Goal: Check status: Check status

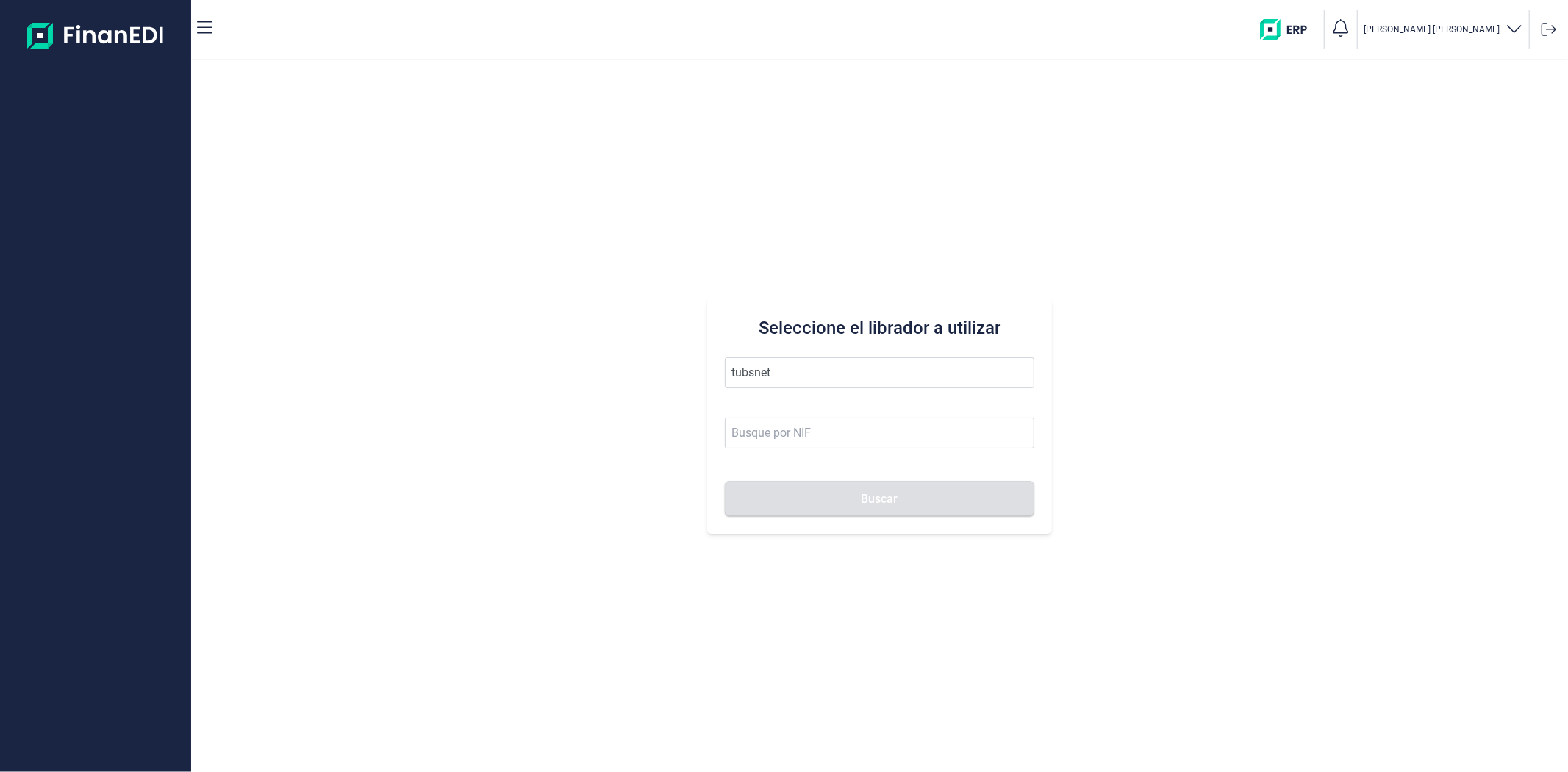
click at [725, 481] on button "Buscar" at bounding box center [879, 499] width 309 height 36
click at [768, 398] on li "TUBSNET FIRE SL" at bounding box center [879, 409] width 309 height 29
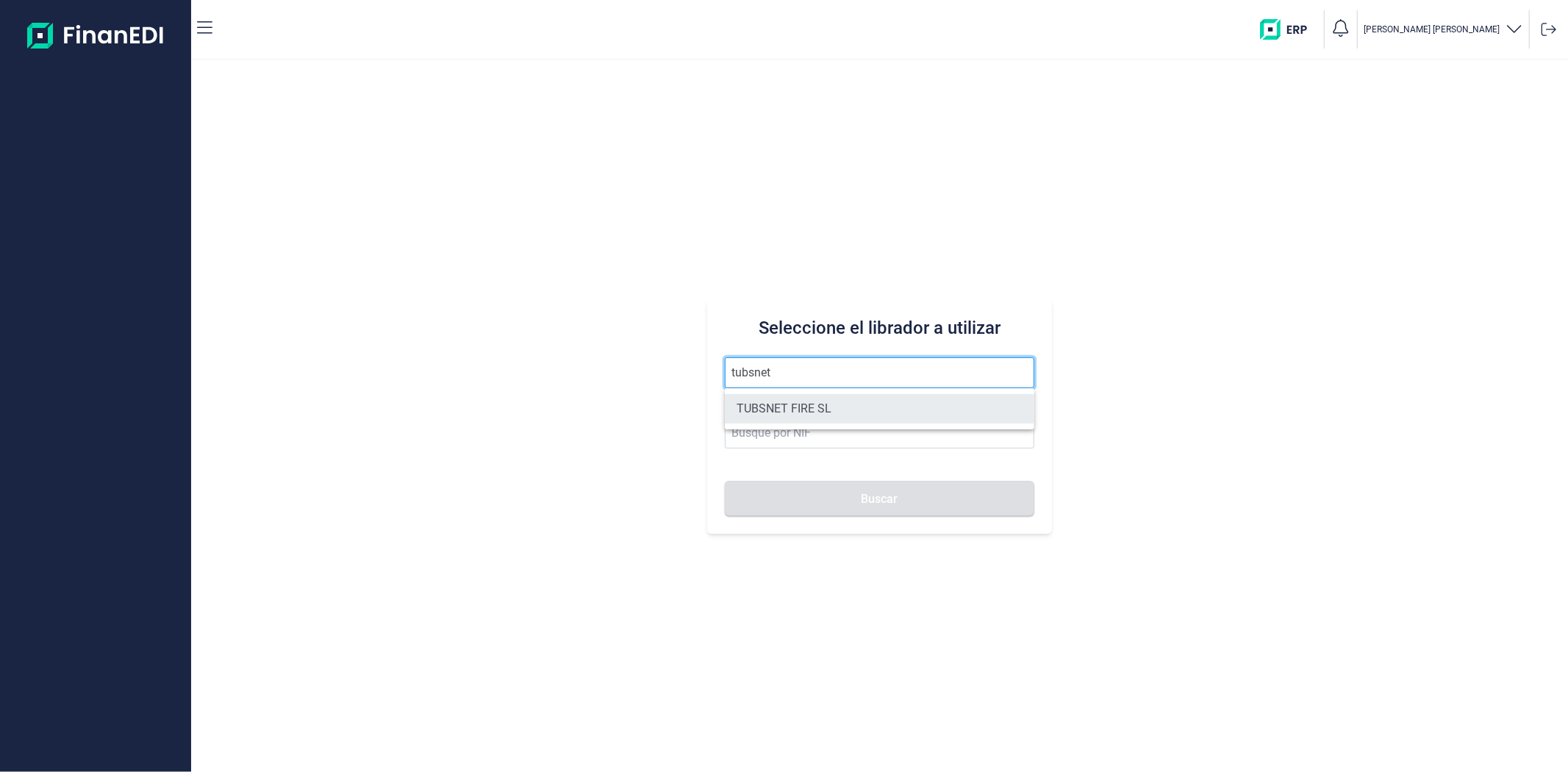
type input "TUBSNET FIRE SL"
type input "B67089441"
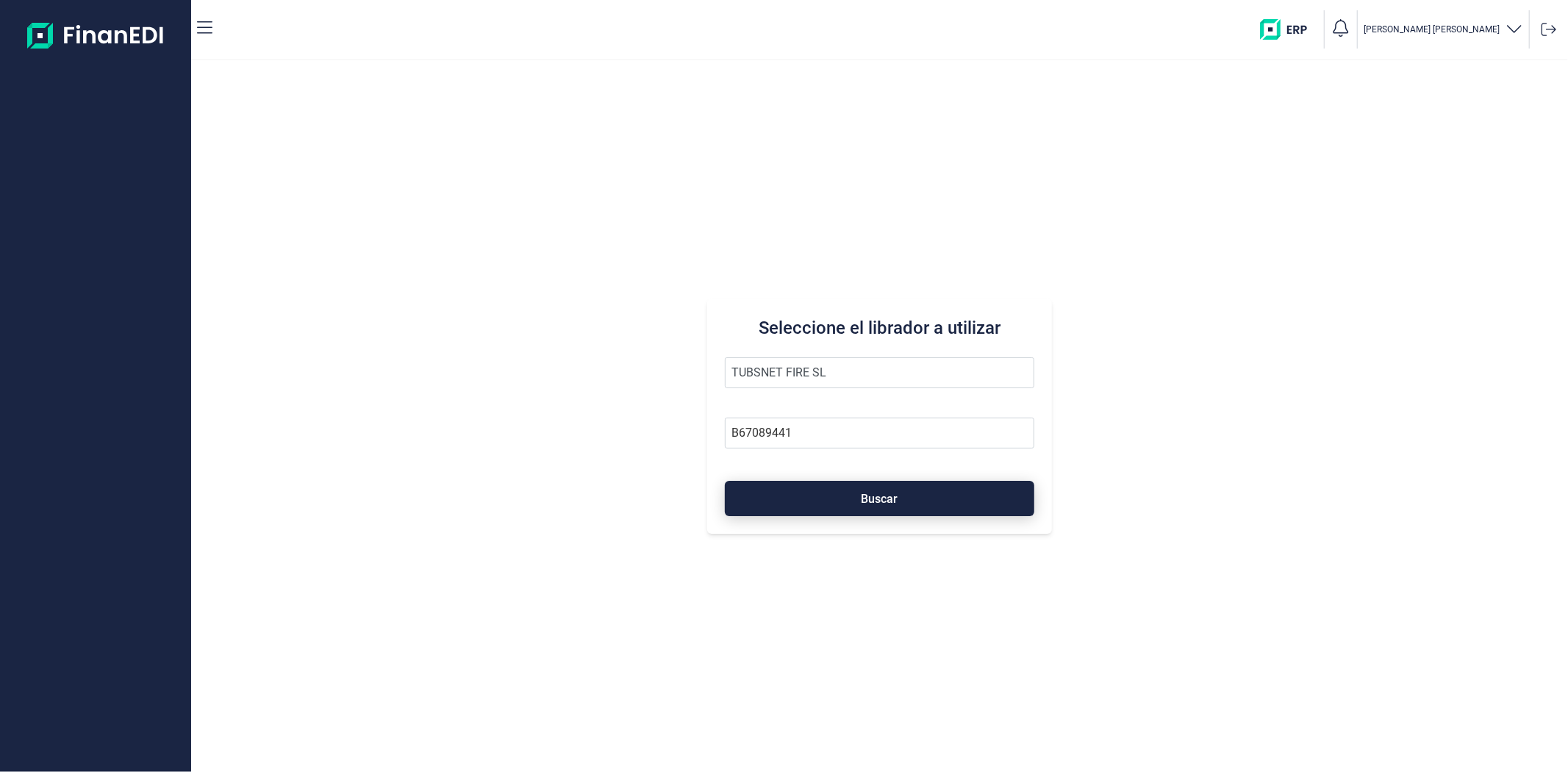
click at [779, 494] on button "Buscar" at bounding box center [879, 499] width 309 height 36
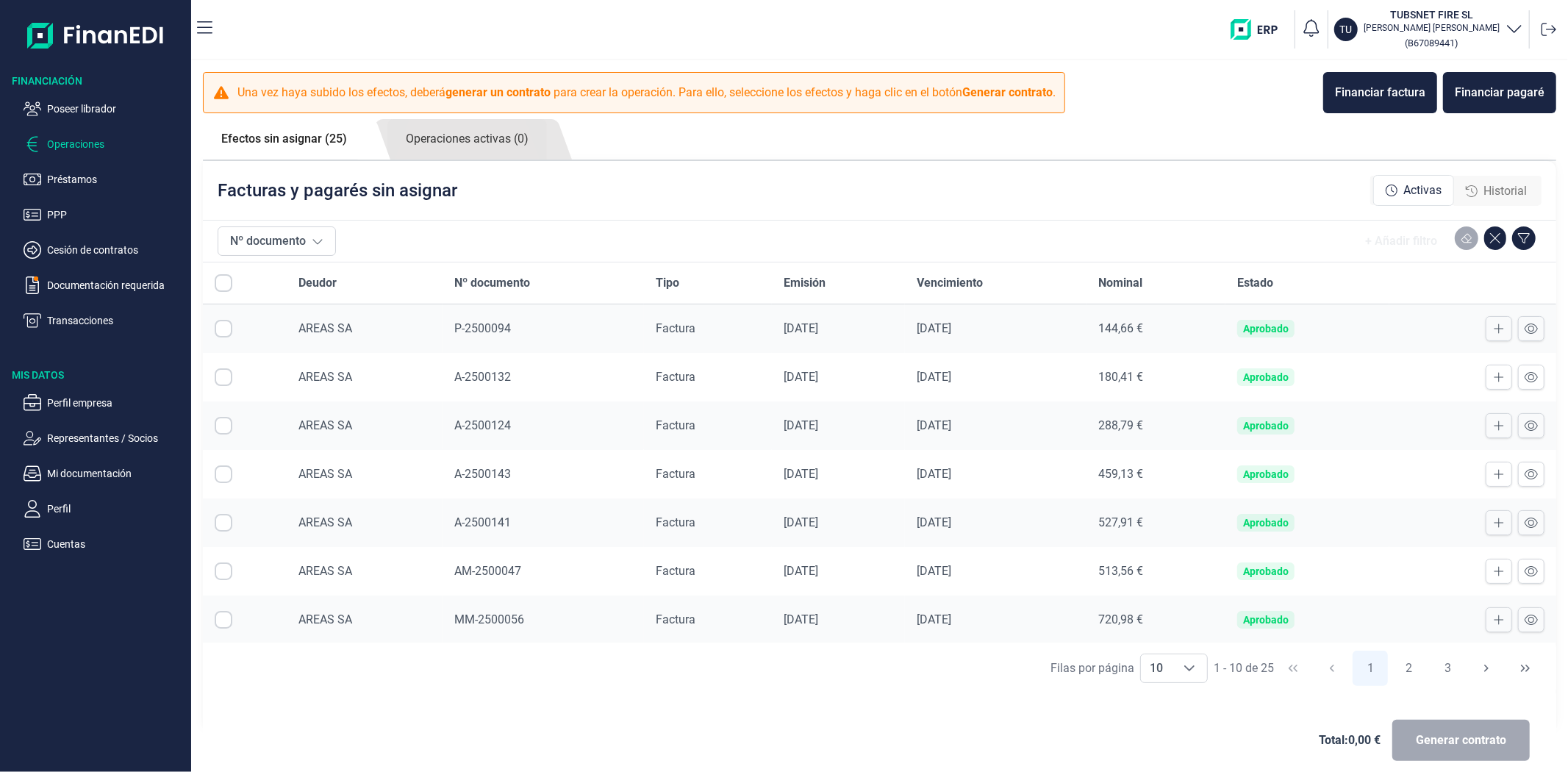
click at [475, 331] on span "P-2500094" at bounding box center [482, 328] width 57 height 14
click at [486, 372] on span "A-2500132" at bounding box center [482, 377] width 57 height 14
click at [487, 374] on span "A-2500132" at bounding box center [482, 377] width 57 height 14
click at [488, 620] on span "MM-2500056" at bounding box center [489, 620] width 70 height 14
click at [479, 566] on span "AM-2500047" at bounding box center [488, 571] width 67 height 14
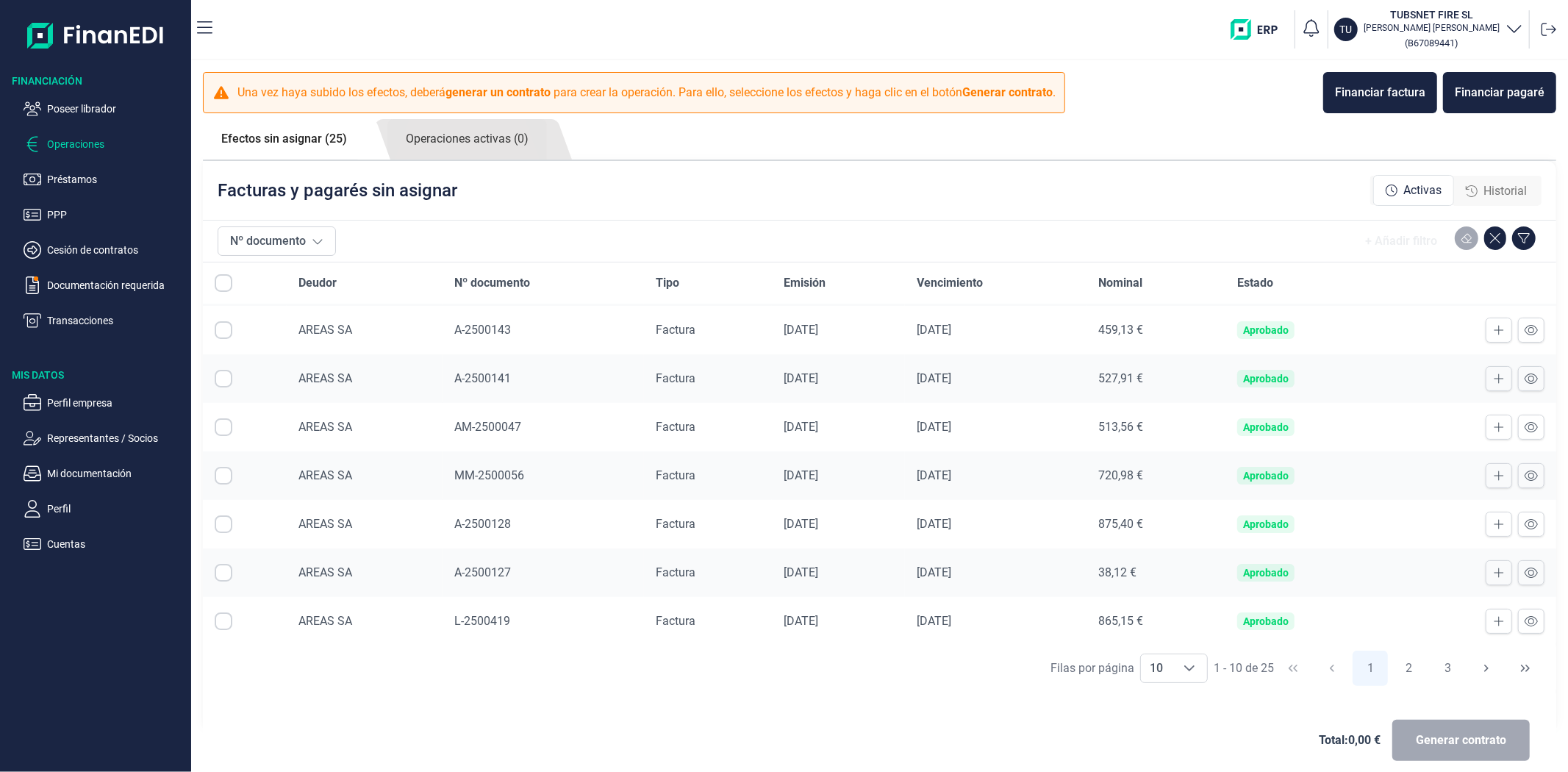
scroll to position [148, 0]
click at [482, 523] on span "A-2500128" at bounding box center [482, 521] width 57 height 14
click at [496, 618] on span "L-2500419" at bounding box center [482, 618] width 56 height 14
click at [1193, 663] on div "Choose" at bounding box center [1190, 669] width 36 height 28
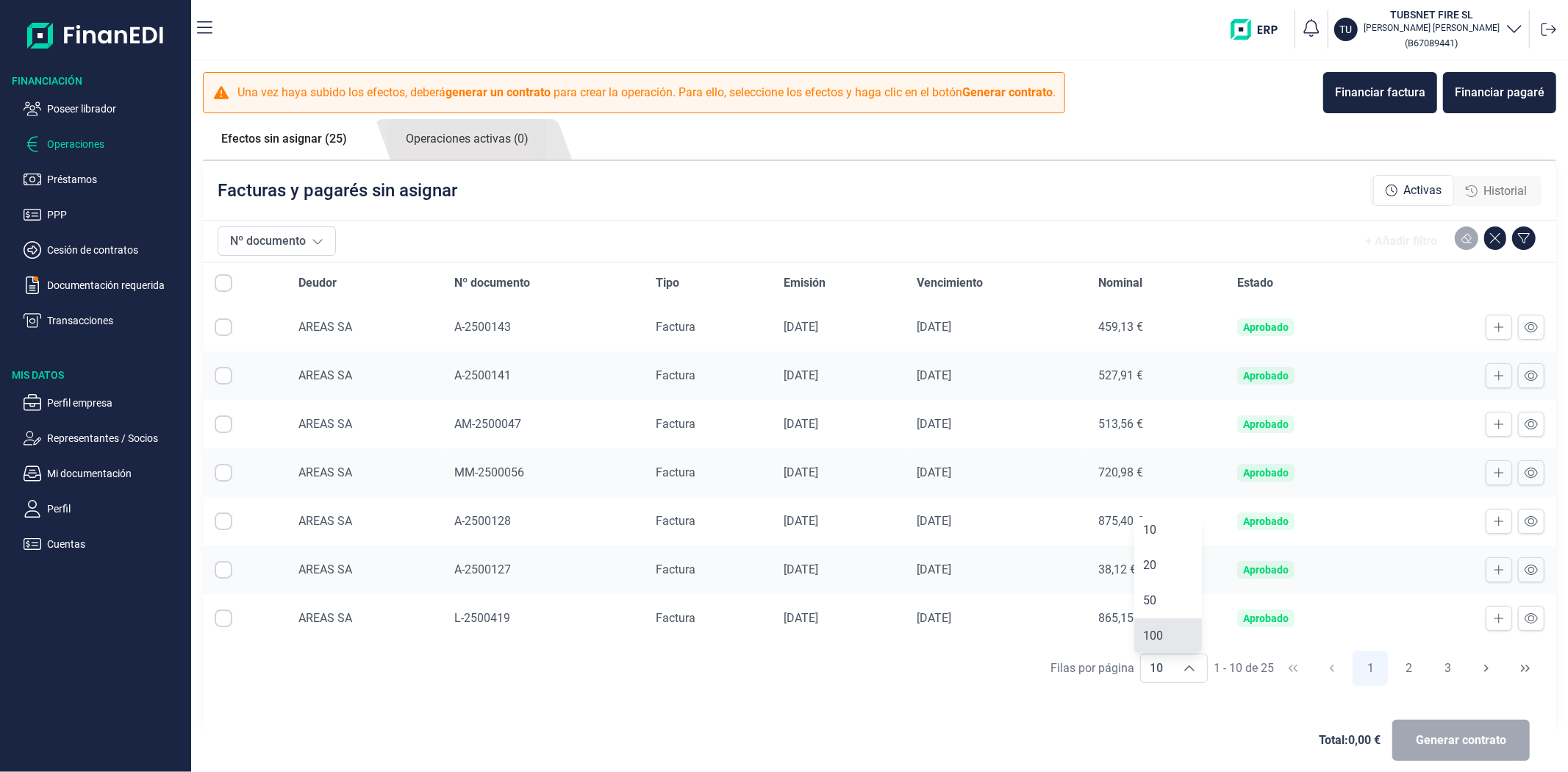
click at [1157, 637] on span "100" at bounding box center [1153, 636] width 20 height 14
type input "100"
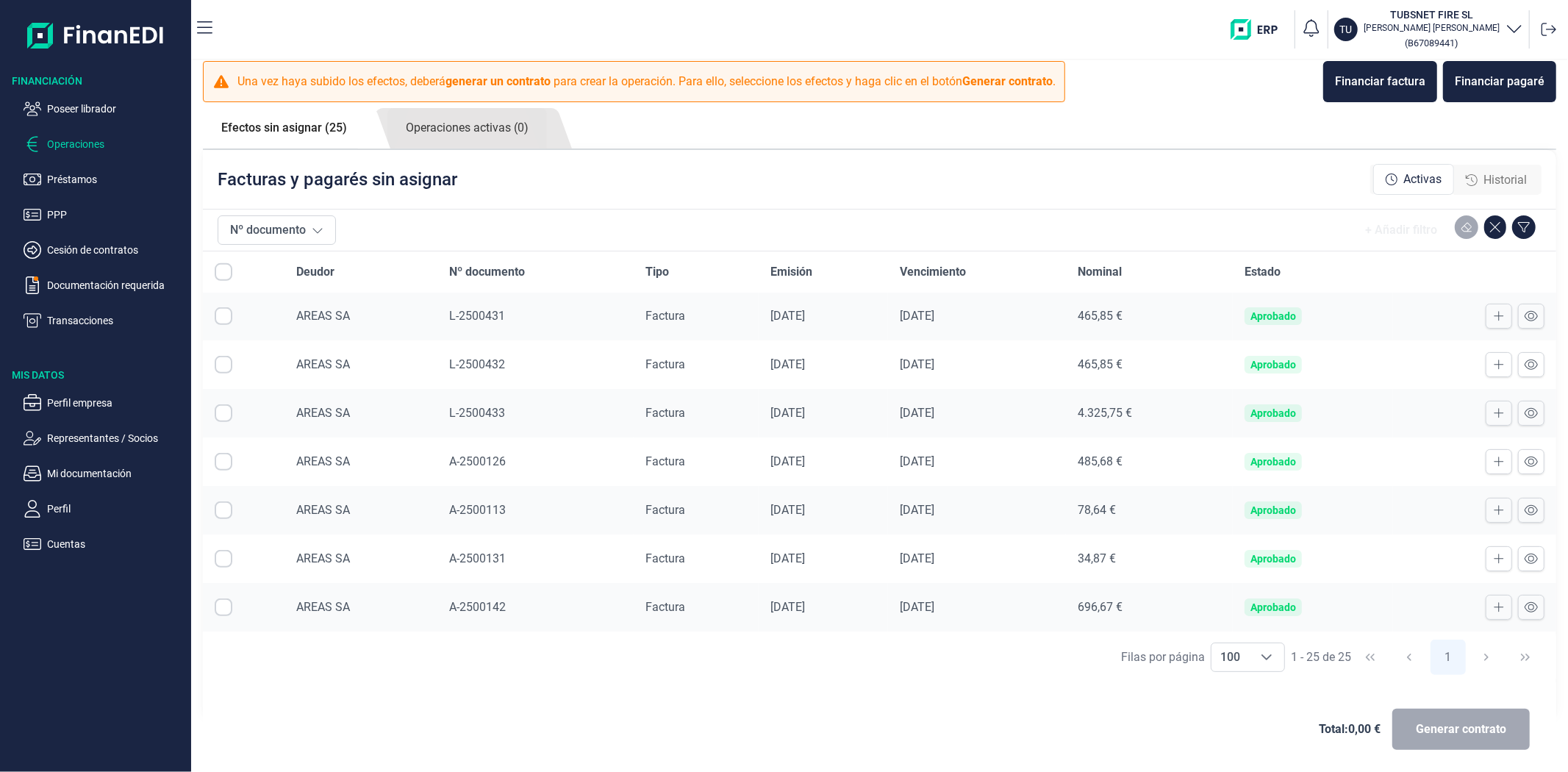
scroll to position [15, 0]
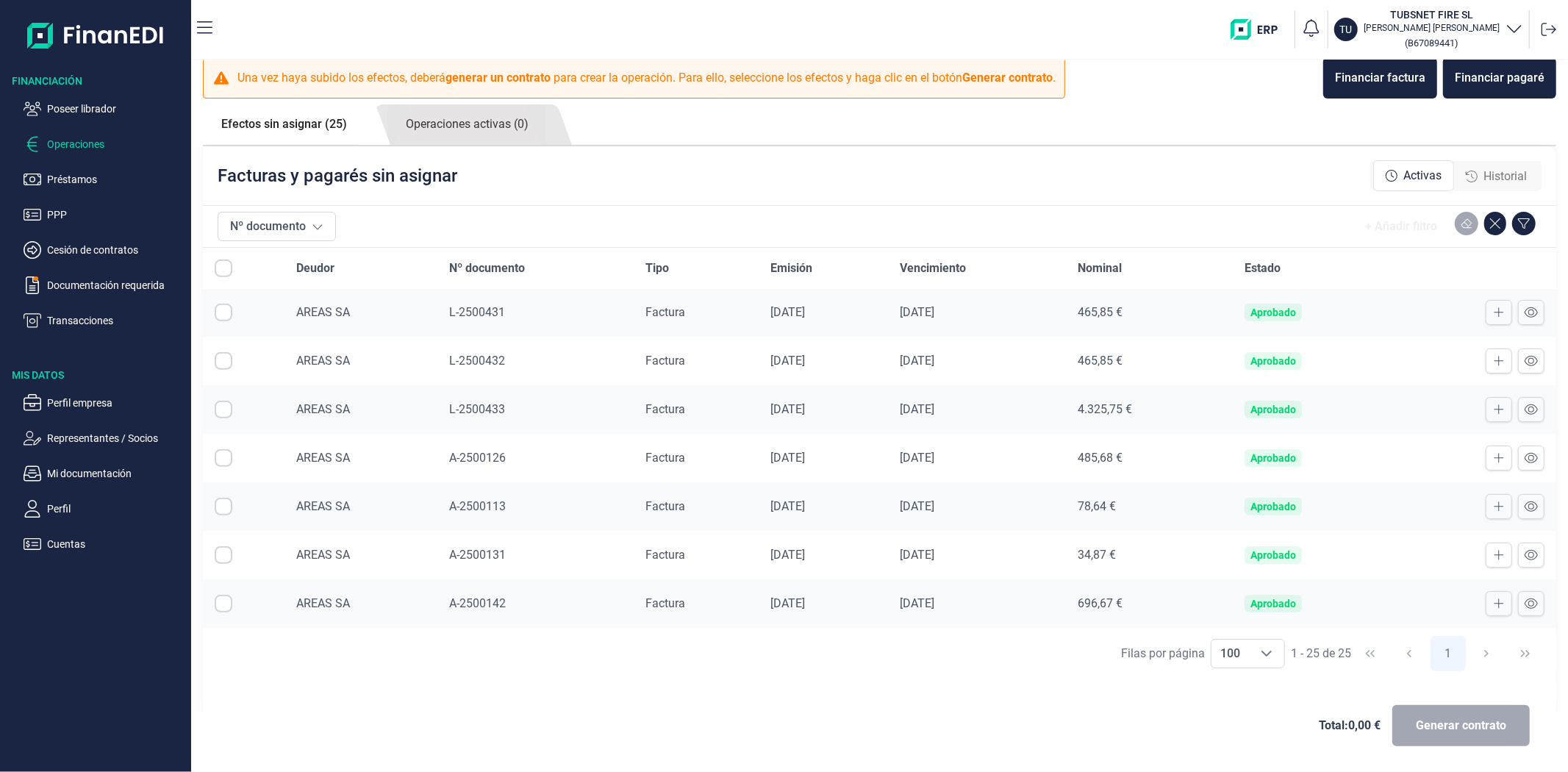
click at [454, 611] on span "A-2500142" at bounding box center [477, 604] width 57 height 14
click at [449, 550] on span "A-2500131" at bounding box center [477, 555] width 57 height 14
click at [324, 408] on span "AREAS SA" at bounding box center [323, 410] width 54 height 14
click at [1261, 651] on icon "Choose" at bounding box center [1266, 653] width 12 height 12
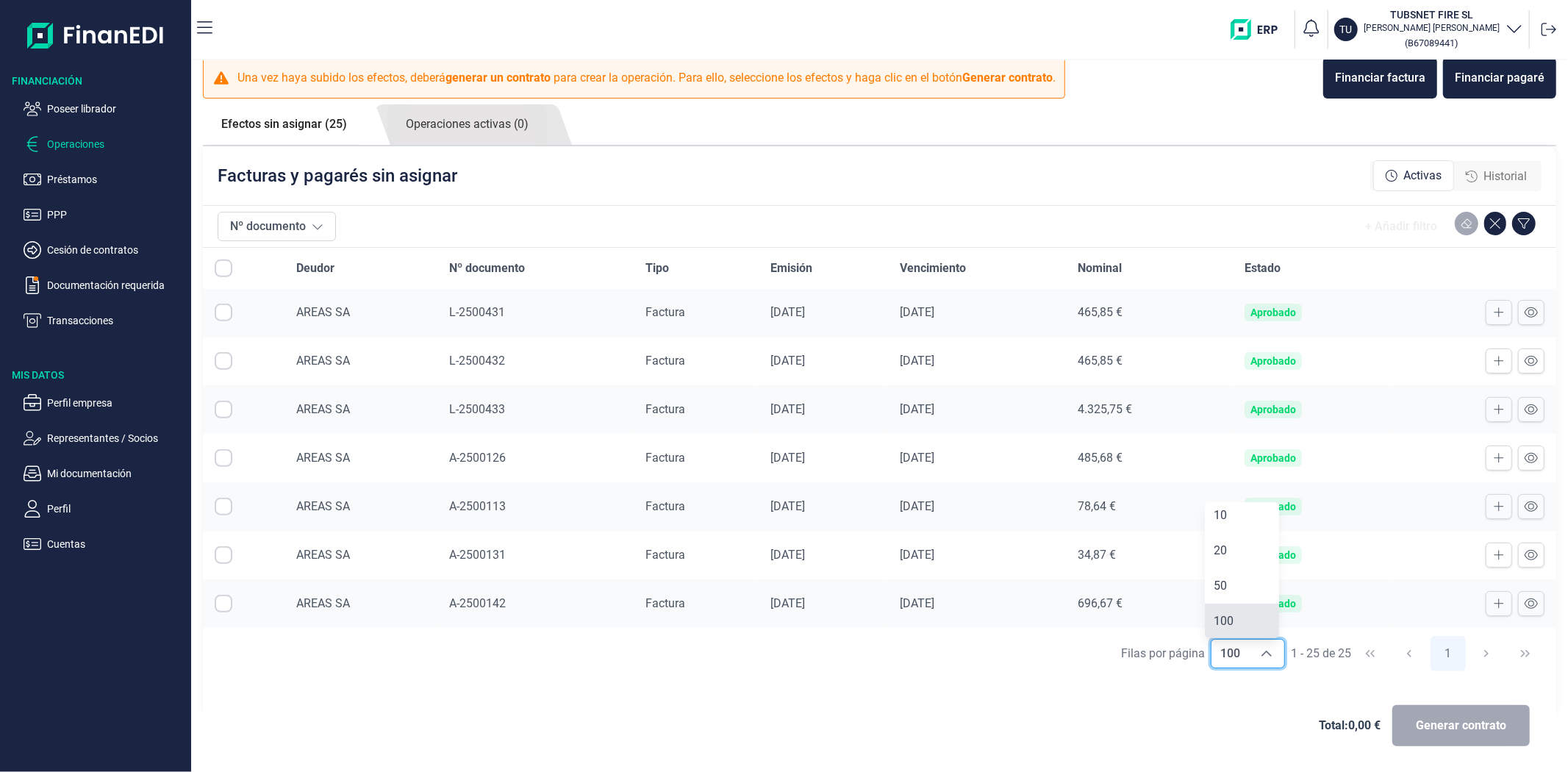
click at [1238, 618] on li "100" at bounding box center [1242, 621] width 74 height 36
click at [468, 611] on span "A-2500142" at bounding box center [477, 604] width 57 height 14
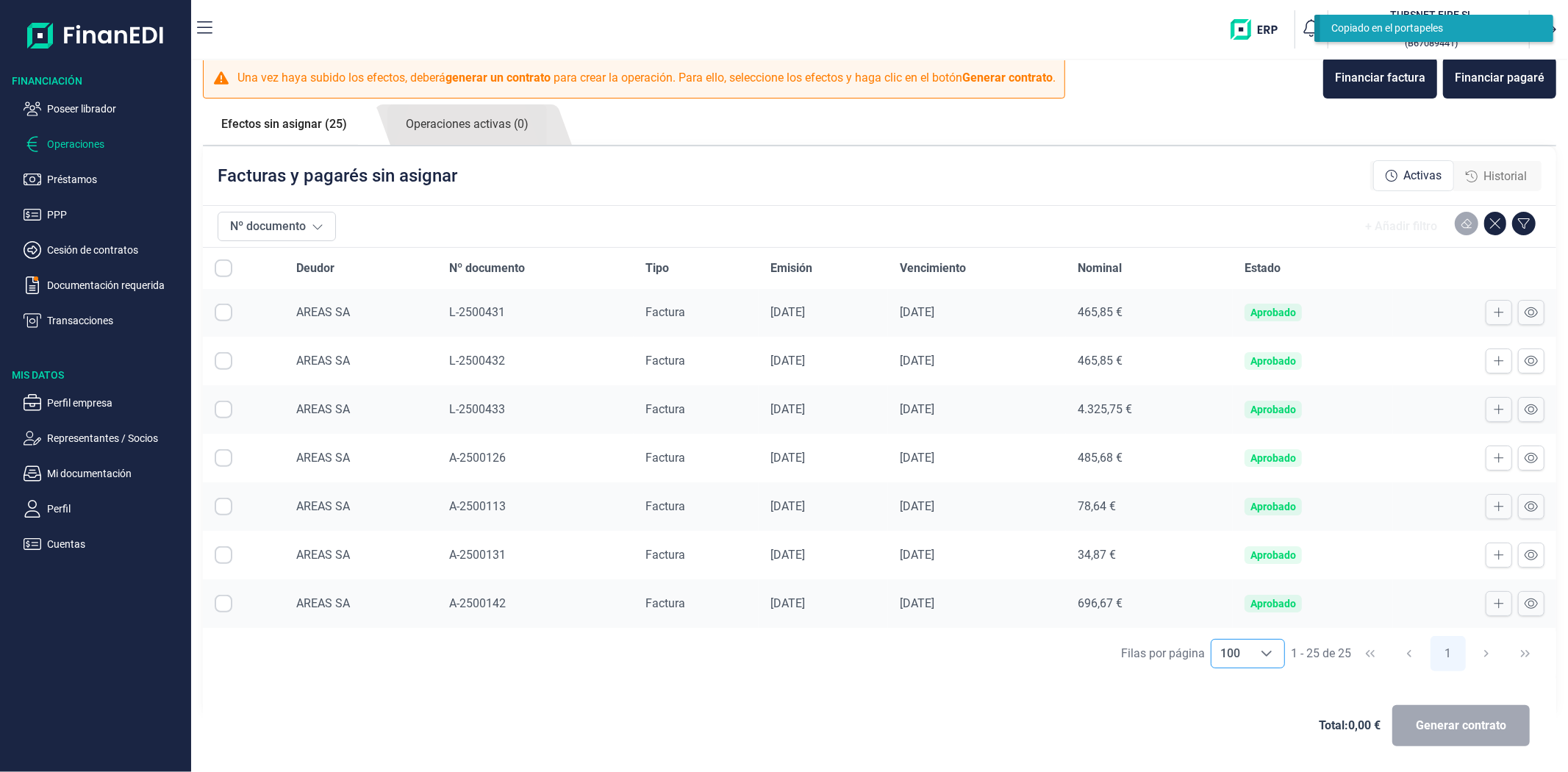
click at [463, 601] on span "A-2500142" at bounding box center [477, 604] width 57 height 14
click at [483, 556] on span "A-2500131" at bounding box center [477, 555] width 57 height 14
click at [557, 731] on div "Total: 0,00 € Generar contrato" at bounding box center [879, 725] width 1330 height 71
click at [464, 357] on span "L-2500432" at bounding box center [477, 361] width 56 height 14
click at [478, 403] on span "L-2500433" at bounding box center [477, 410] width 56 height 14
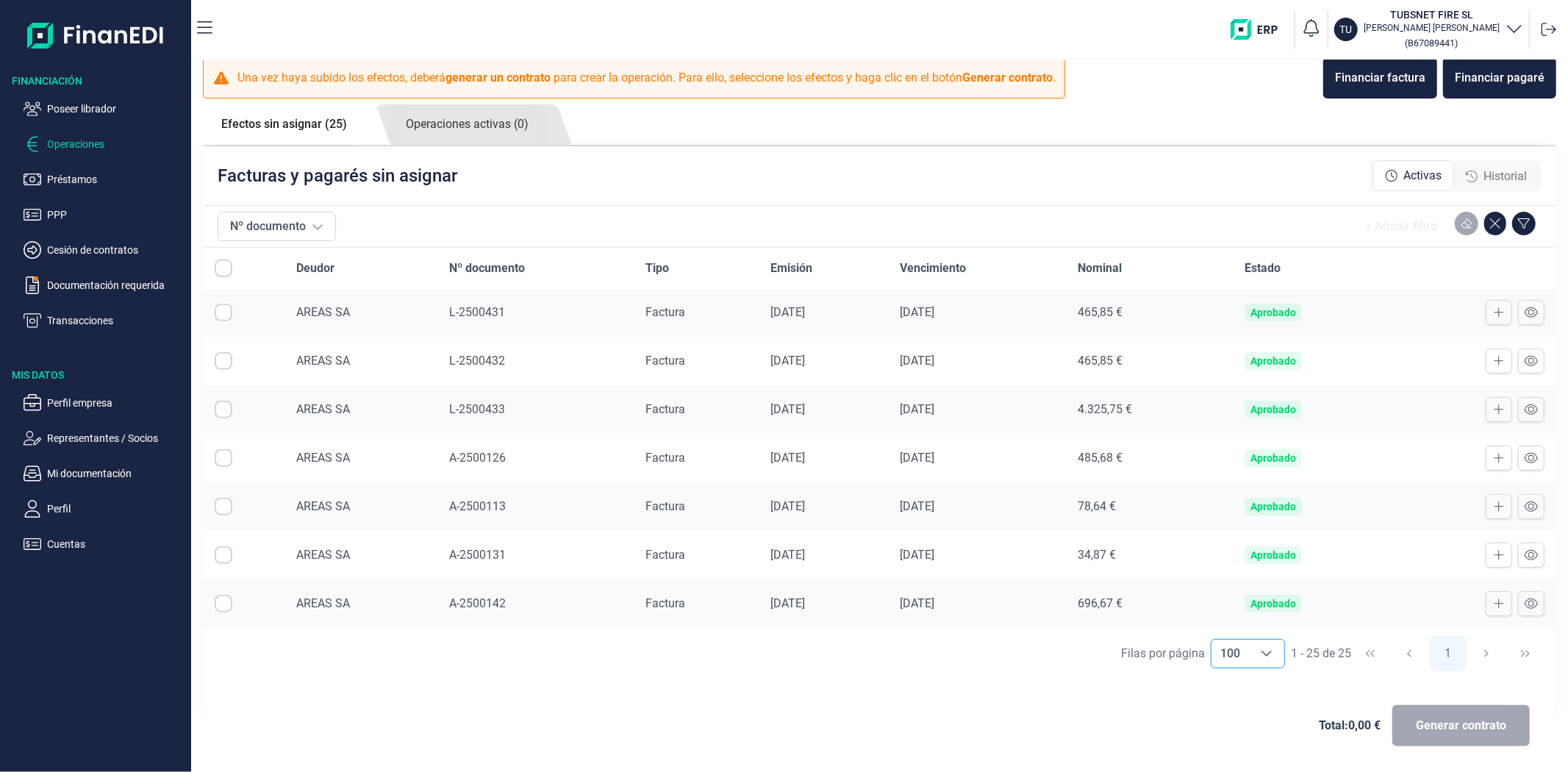
click at [471, 459] on span "A-2500126" at bounding box center [477, 458] width 57 height 14
click at [458, 413] on span "L-2500433" at bounding box center [477, 410] width 56 height 14
click at [480, 305] on span "L-2500431" at bounding box center [477, 312] width 56 height 14
click at [488, 365] on span "L-2500432" at bounding box center [477, 361] width 56 height 14
click at [630, 216] on div "+ Añadir filtro" at bounding box center [941, 227] width 1200 height 29
